Goal: Task Accomplishment & Management: Manage account settings

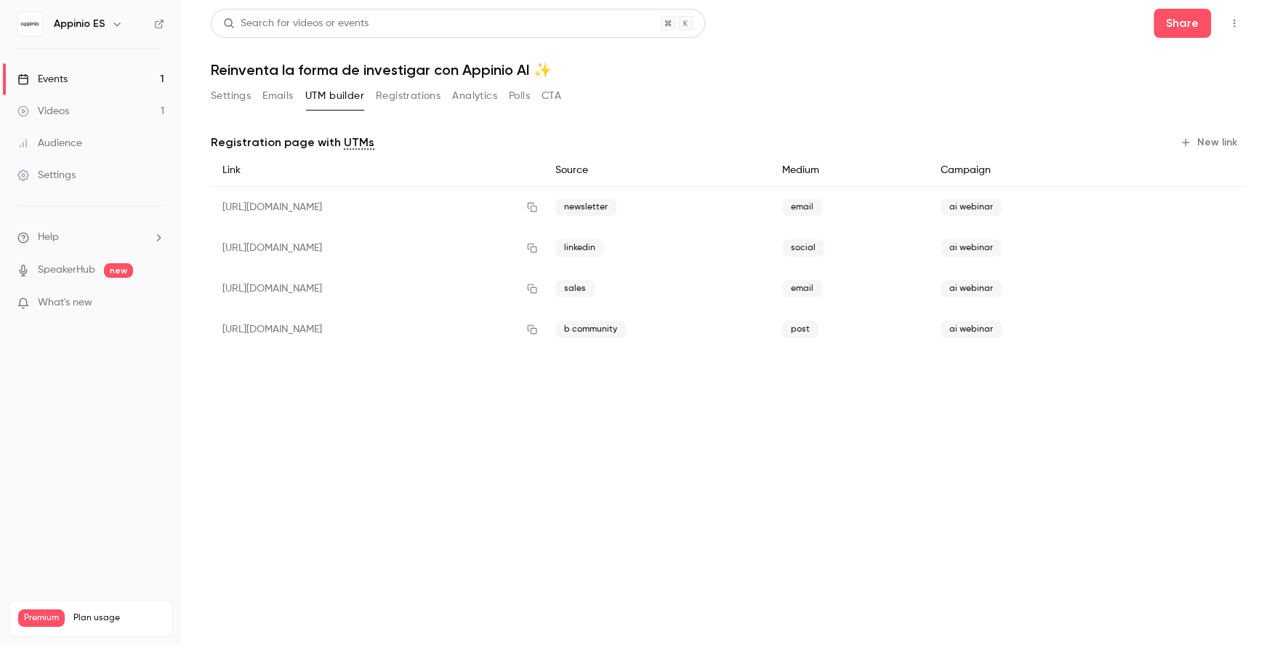
click at [242, 106] on button "Settings" at bounding box center [231, 95] width 40 height 23
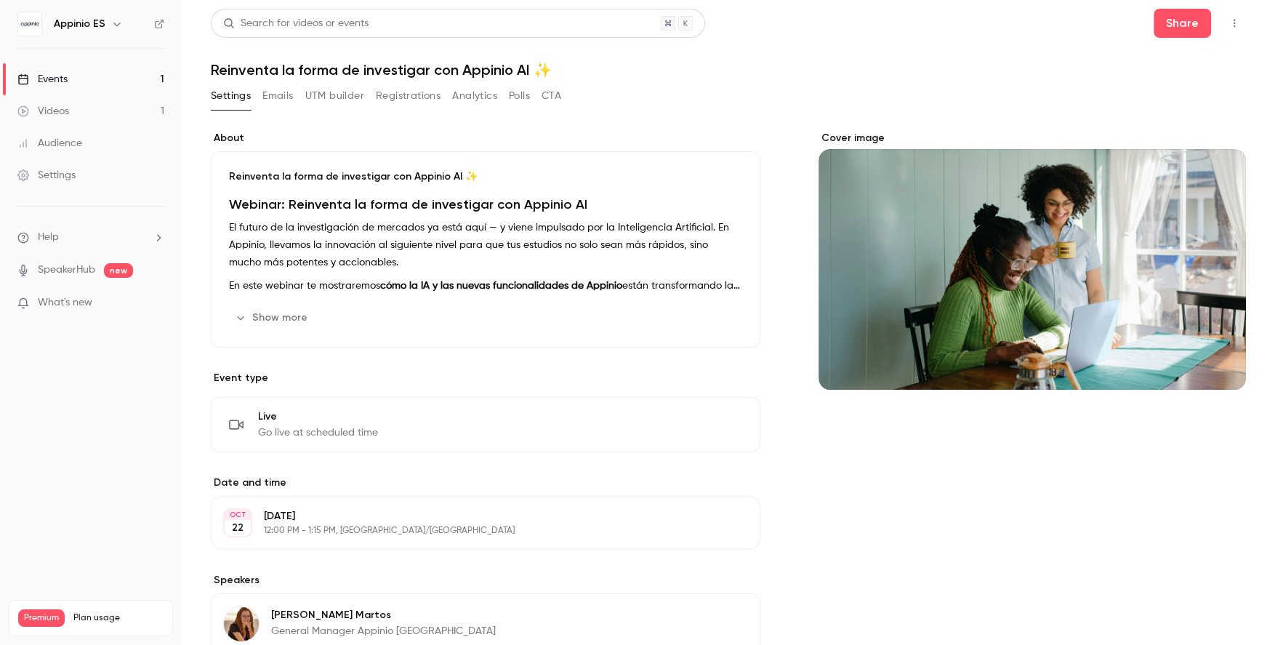
click at [382, 95] on button "Registrations" at bounding box center [408, 95] width 65 height 23
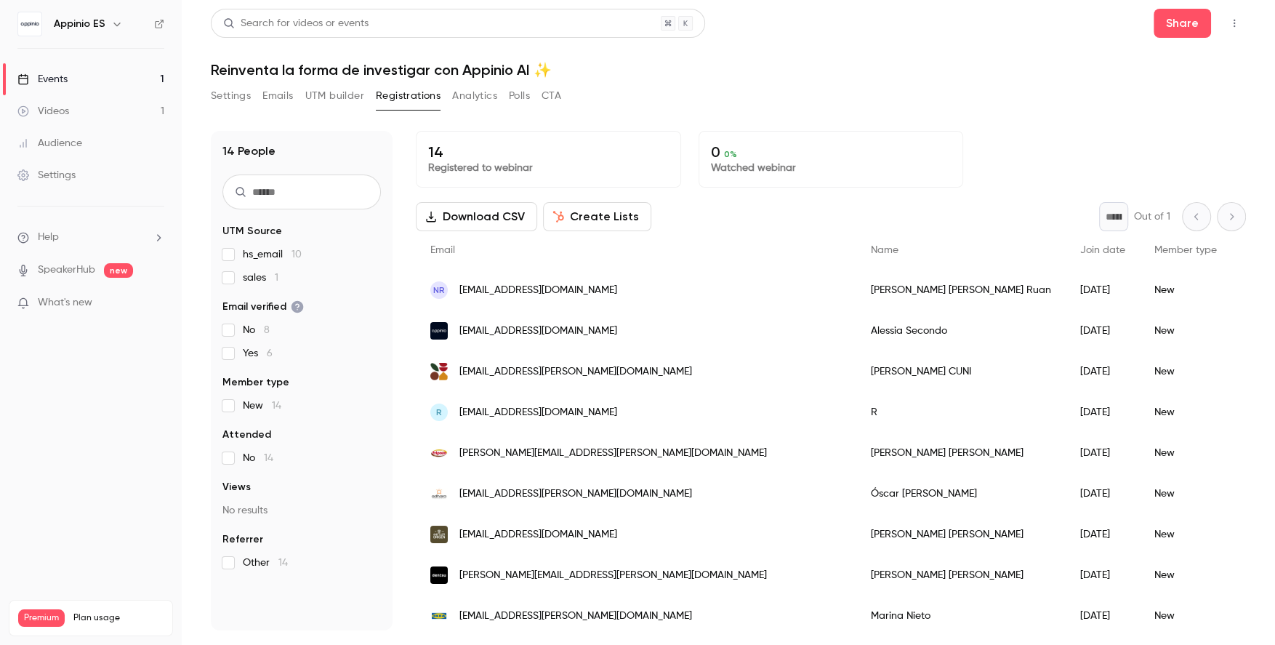
click at [241, 326] on label "No 8" at bounding box center [301, 330] width 159 height 15
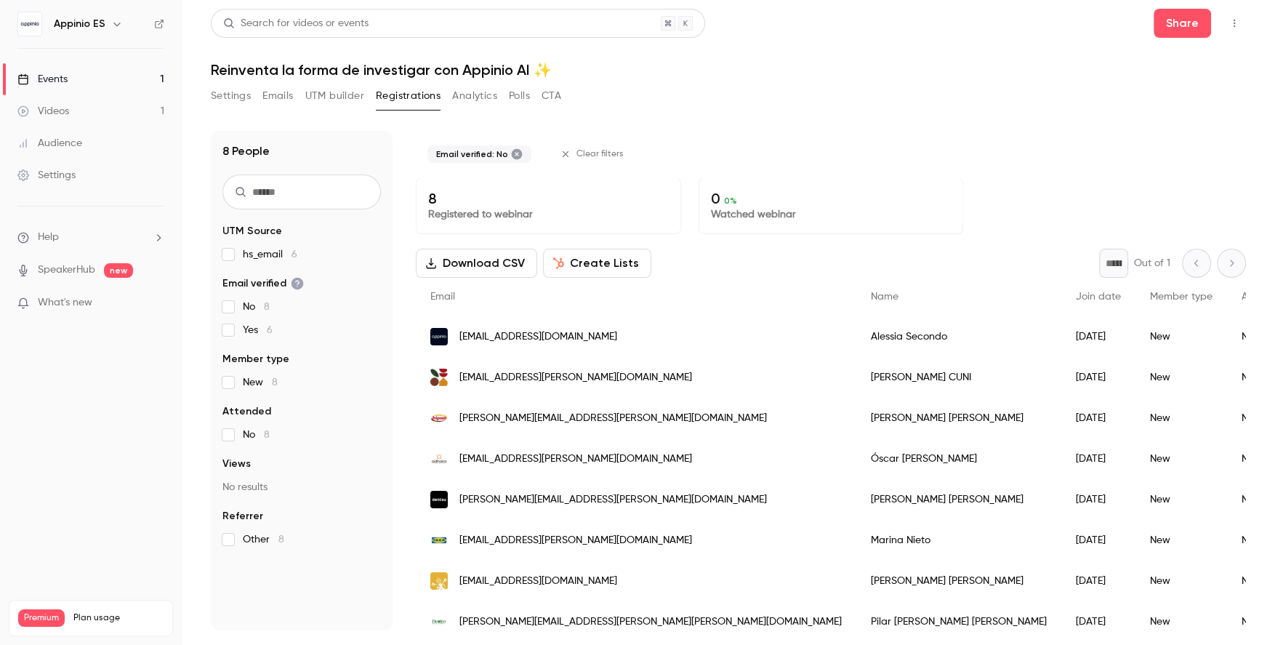
click at [241, 326] on label "Yes 6" at bounding box center [301, 330] width 159 height 15
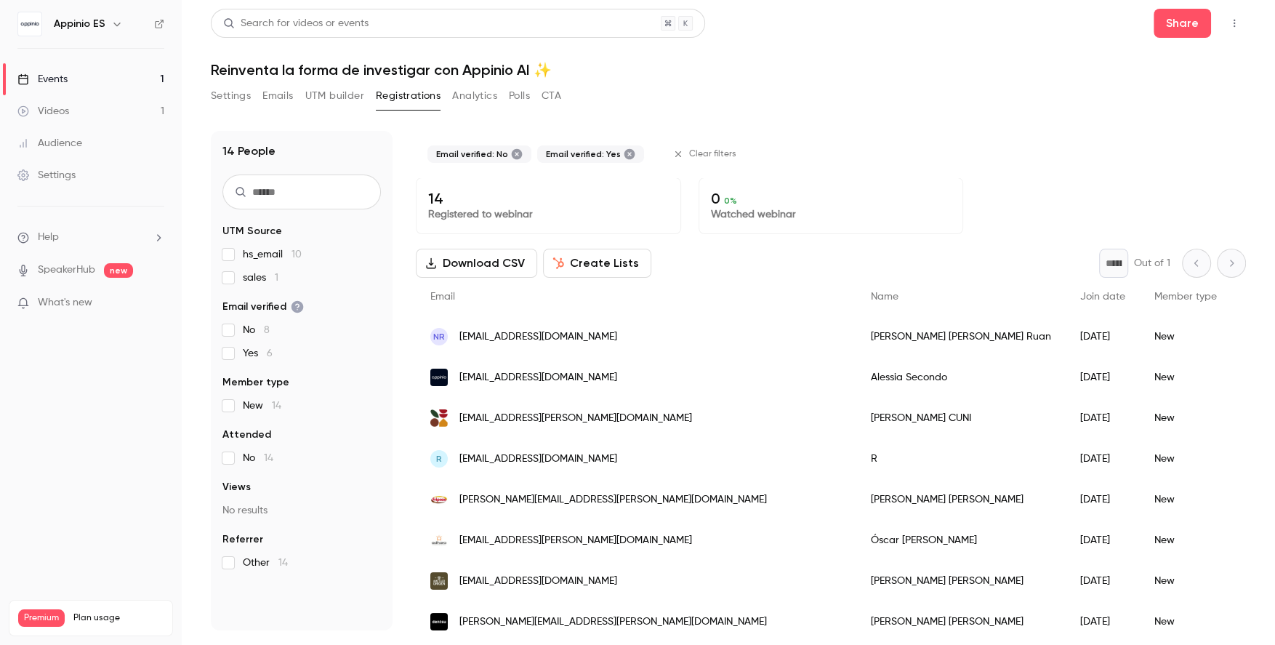
click at [246, 352] on span "Yes 6" at bounding box center [258, 353] width 30 height 15
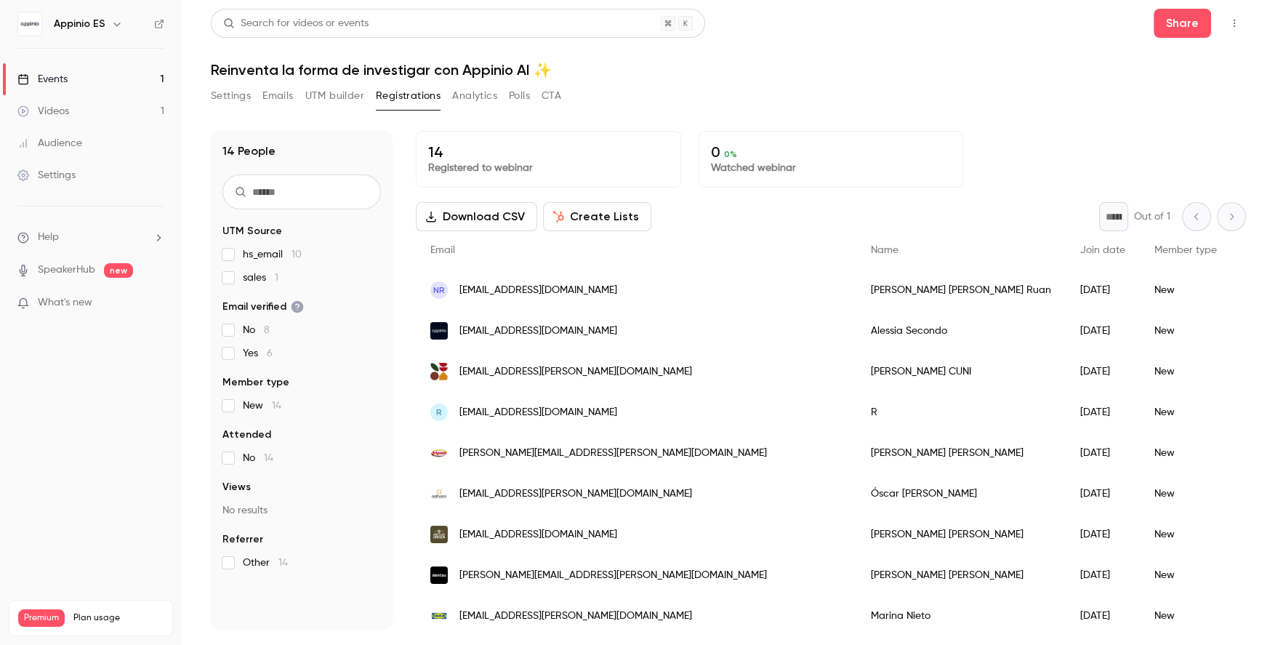
click at [343, 465] on label "No 14" at bounding box center [301, 458] width 159 height 15
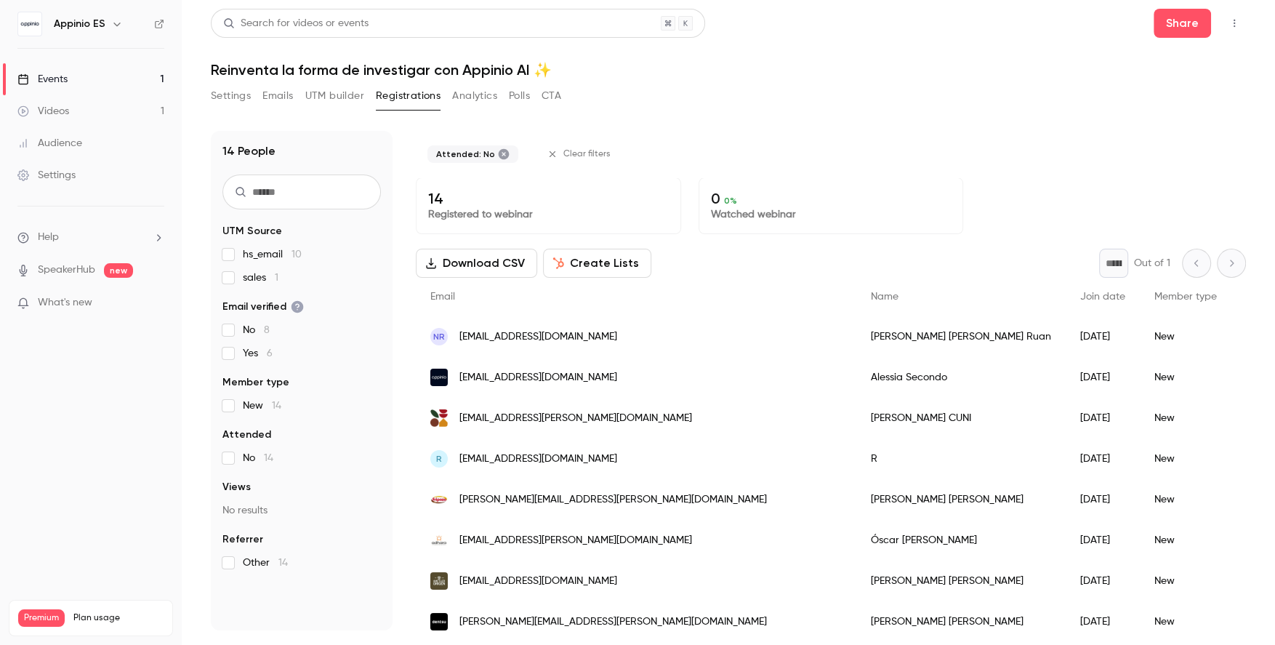
click at [343, 465] on label "No 14" at bounding box center [301, 458] width 159 height 15
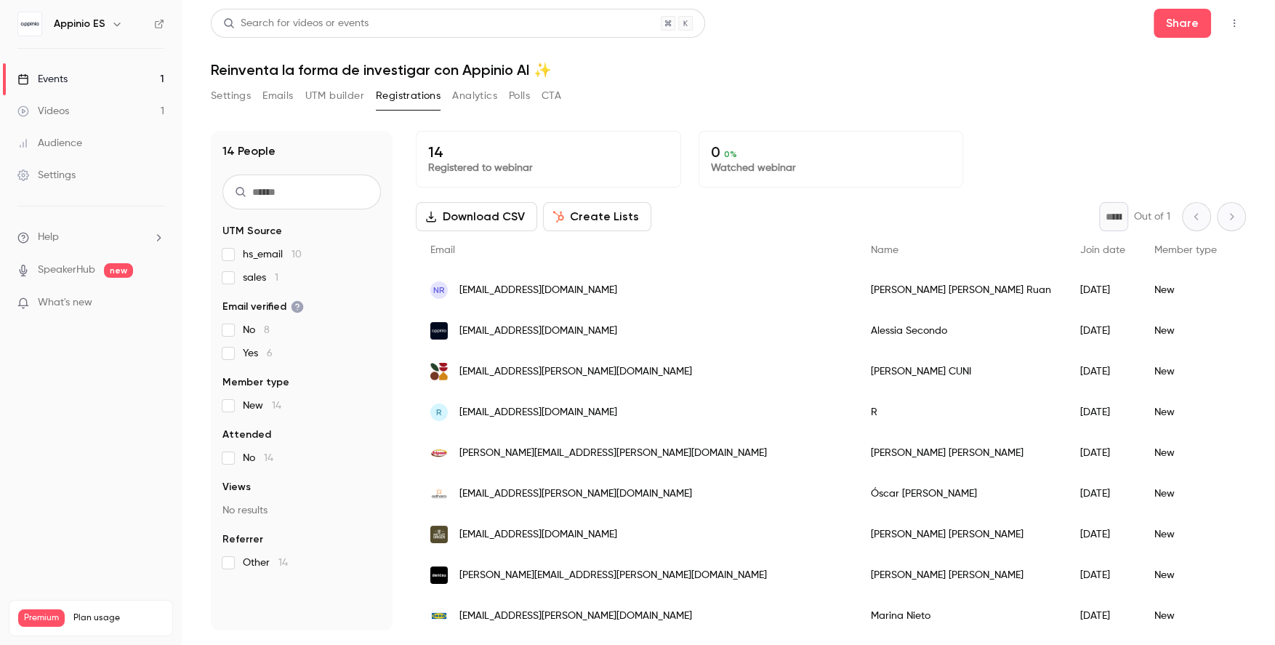
click at [278, 413] on section "UTM Source hs_email 10 sales 1 Email verified No 8 Yes 6 Member type New 14 Att…" at bounding box center [301, 397] width 159 height 346
